Goal: Task Accomplishment & Management: Use online tool/utility

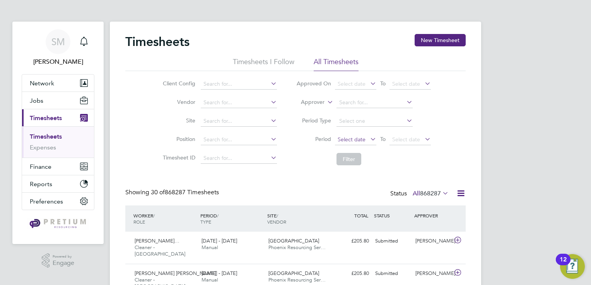
click at [352, 140] on span "Select date" at bounding box center [352, 139] width 28 height 7
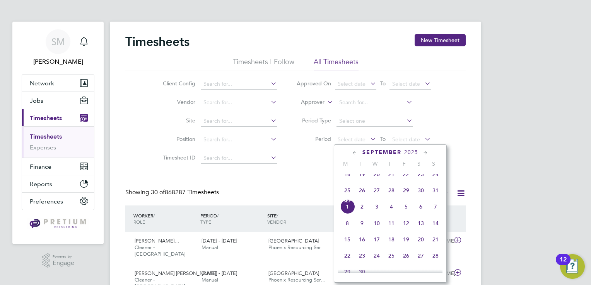
click at [345, 195] on span "25" at bounding box center [347, 190] width 15 height 15
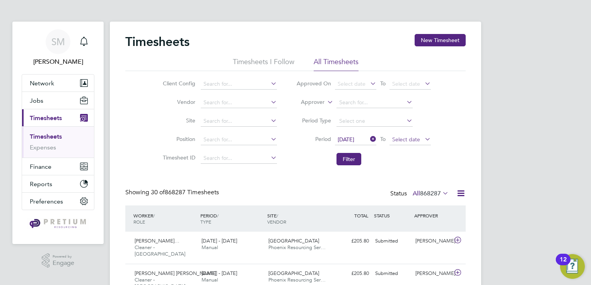
click at [403, 140] on span "Select date" at bounding box center [406, 139] width 28 height 7
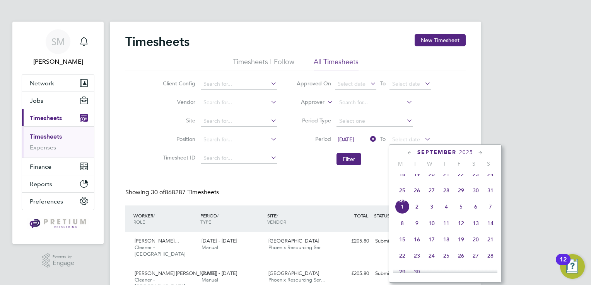
click at [490, 196] on span "31" at bounding box center [490, 190] width 15 height 15
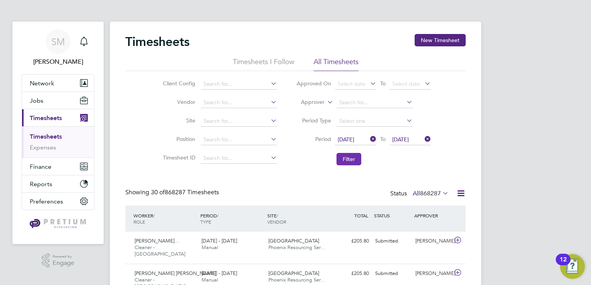
click at [357, 164] on button "Filter" at bounding box center [348, 159] width 25 height 12
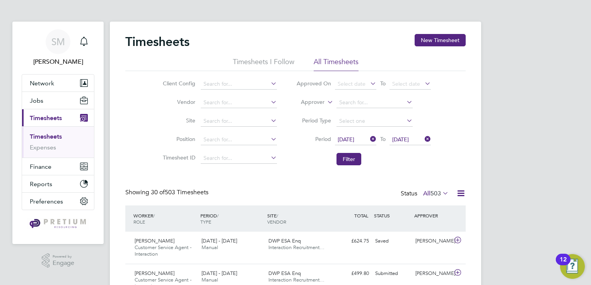
click at [464, 196] on icon at bounding box center [461, 194] width 10 height 10
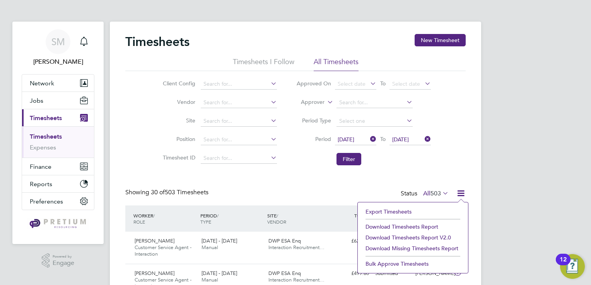
click at [403, 236] on li "Download Timesheets Report v2.0" at bounding box center [413, 237] width 102 height 11
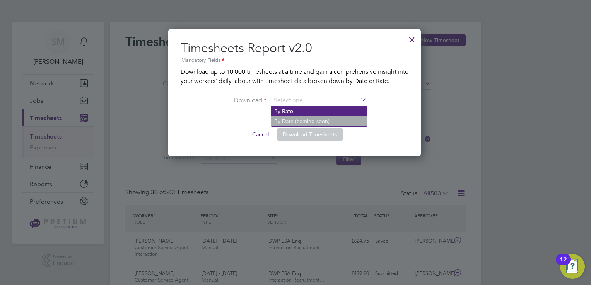
drag, startPoint x: 283, startPoint y: 100, endPoint x: 283, endPoint y: 114, distance: 13.9
click at [282, 104] on input at bounding box center [319, 101] width 96 height 12
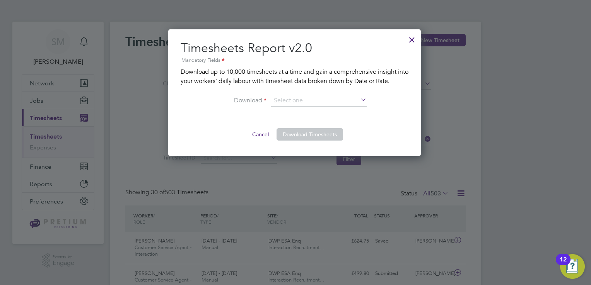
click at [285, 114] on li "By Rate" at bounding box center [319, 111] width 96 height 10
type input "By Rate"
click at [297, 129] on button "Download Timesheets" at bounding box center [309, 134] width 67 height 12
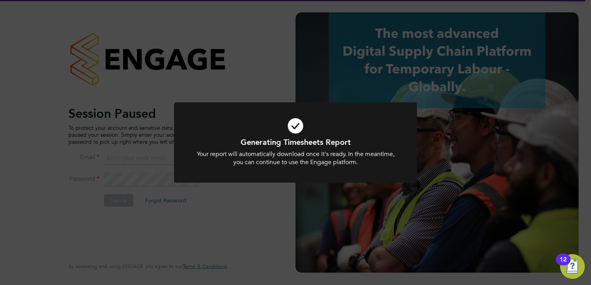
type input "[EMAIL_ADDRESS][PERSON_NAME][DOMAIN_NAME]"
